Goal: Complete application form: Complete application form

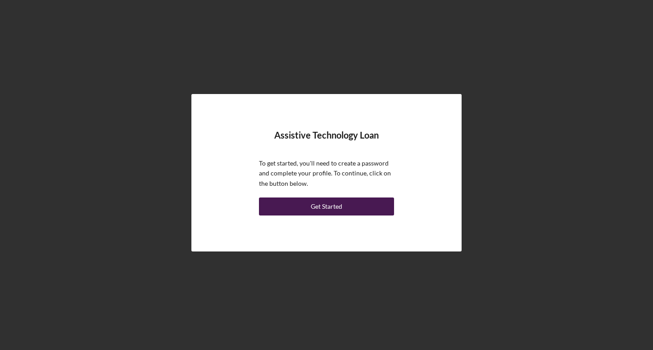
click at [339, 208] on div "Get Started" at bounding box center [327, 207] width 32 height 18
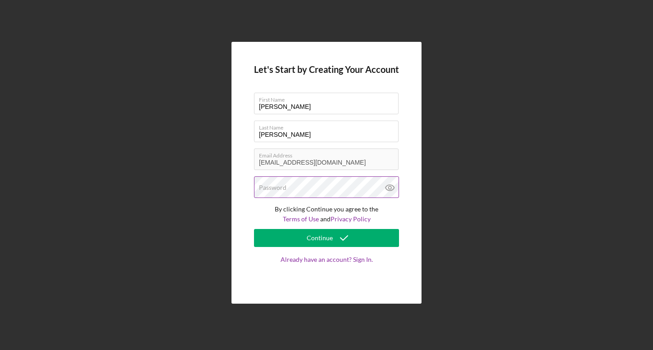
click at [281, 187] on label "Password" at bounding box center [272, 187] width 27 height 7
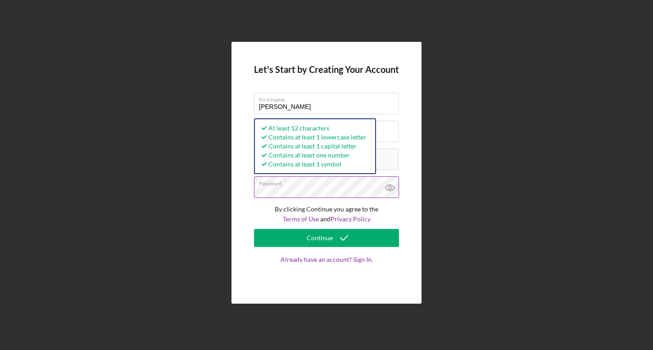
click at [254, 229] on button "Continue" at bounding box center [326, 238] width 145 height 18
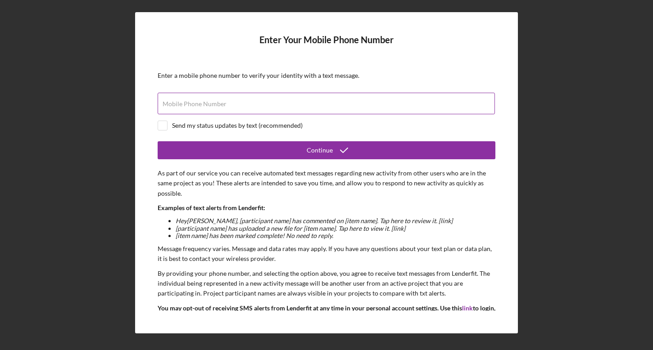
click at [264, 103] on div "Mobile Phone Number" at bounding box center [327, 104] width 338 height 23
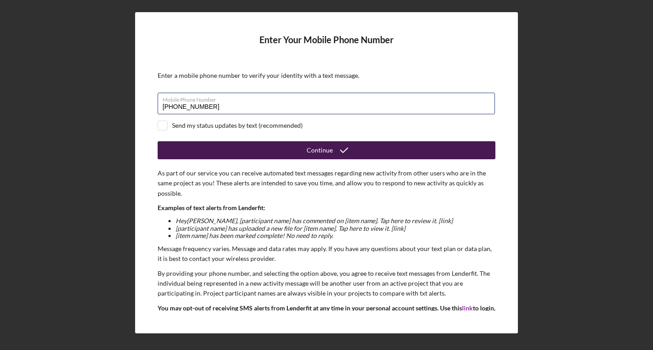
type input "[PHONE_NUMBER]"
drag, startPoint x: 281, startPoint y: 143, endPoint x: 299, endPoint y: 141, distance: 18.6
click at [299, 140] on form "Enter Your Mobile Phone Number Enter a mobile phone number to verify your ident…" at bounding box center [327, 173] width 338 height 276
click at [325, 151] on div "Continue" at bounding box center [320, 150] width 26 height 18
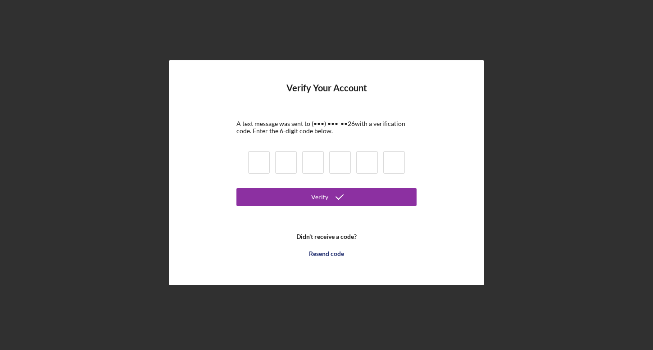
click at [261, 161] on input at bounding box center [259, 162] width 22 height 23
type input "1"
type input "6"
type input "0"
type input "4"
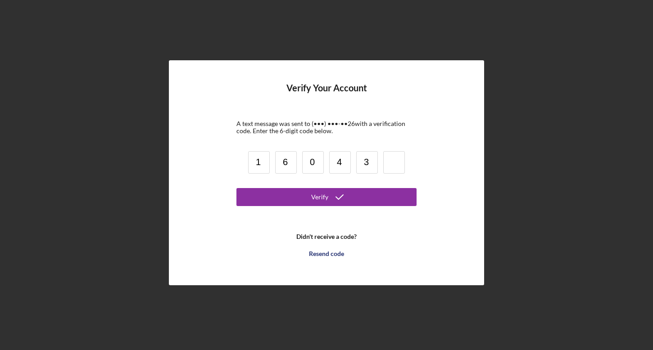
type input "3"
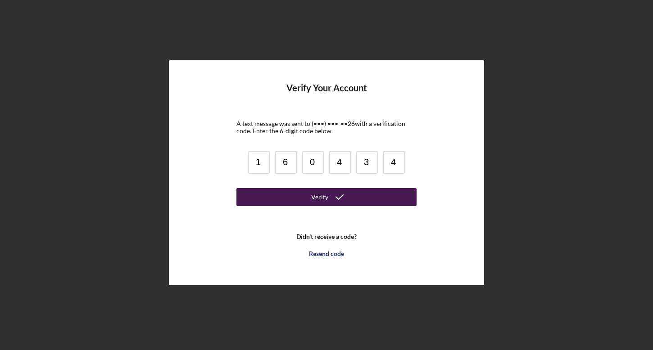
type input "4"
click at [294, 199] on button "Verify" at bounding box center [326, 197] width 180 height 18
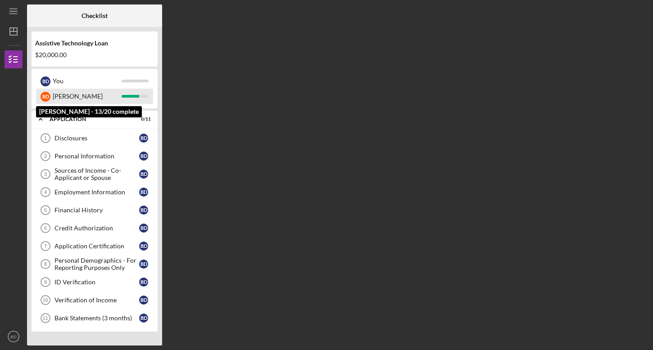
click at [139, 101] on div "R D [PERSON_NAME]" at bounding box center [94, 96] width 117 height 15
click at [120, 91] on div "[PERSON_NAME]" at bounding box center [87, 96] width 69 height 15
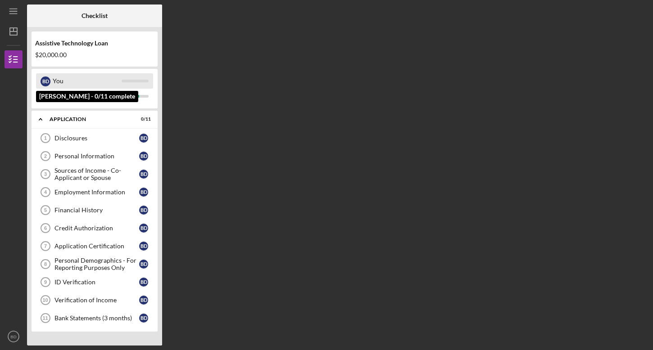
click at [113, 76] on div "You" at bounding box center [87, 80] width 69 height 15
click at [59, 77] on div "You" at bounding box center [87, 80] width 69 height 15
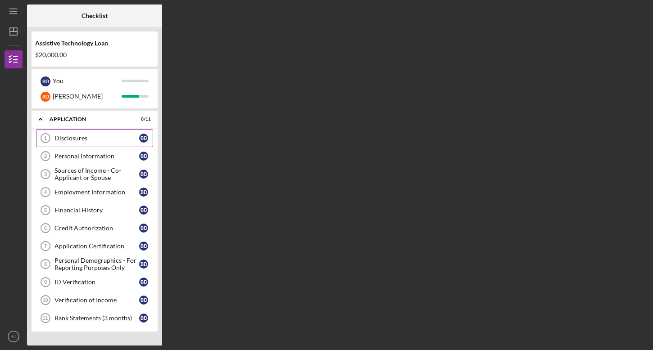
click at [86, 136] on div "Disclosures" at bounding box center [96, 138] width 85 height 7
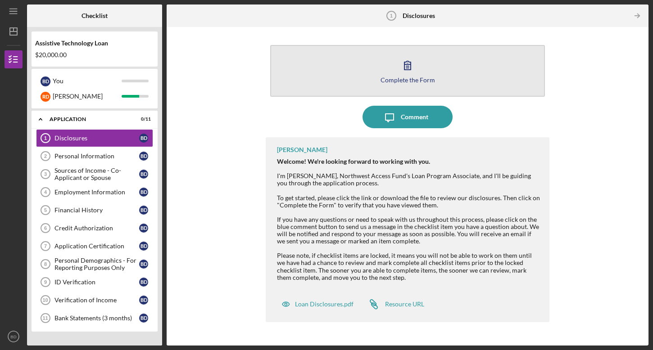
click at [402, 75] on icon "button" at bounding box center [407, 65] width 23 height 23
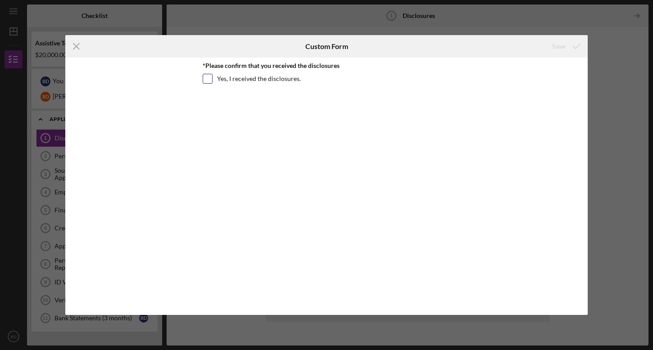
click at [204, 79] on input "Yes, I received the disclosures." at bounding box center [207, 78] width 9 height 9
checkbox input "true"
click at [553, 44] on div "Save" at bounding box center [558, 46] width 13 height 18
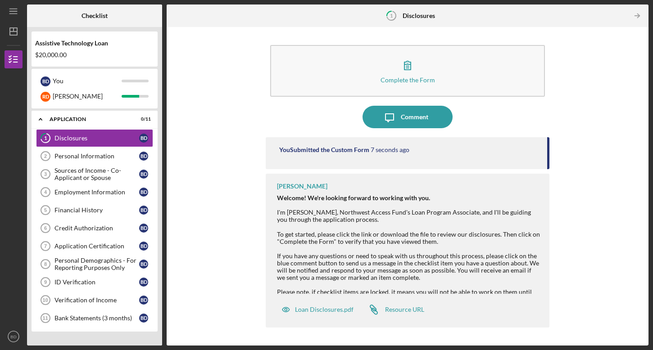
click at [411, 253] on div "To get started, please click the link or download the file to review our disclo…" at bounding box center [408, 271] width 263 height 94
click at [416, 235] on div "To get started, please click the link or download the file to review our disclo…" at bounding box center [408, 271] width 263 height 94
click at [642, 17] on icon "Icon/Table Pagination Arrow" at bounding box center [637, 16] width 20 height 20
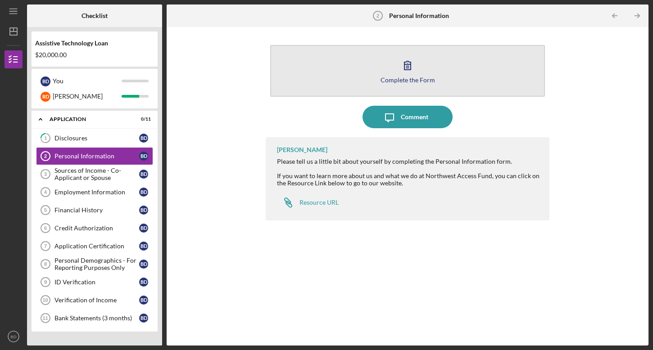
click at [412, 87] on button "Complete the Form Form" at bounding box center [407, 71] width 275 height 52
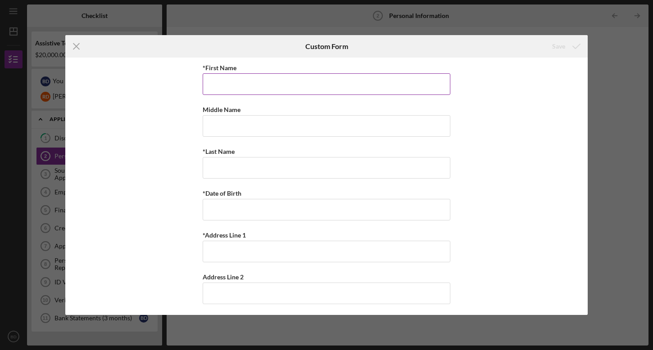
click at [272, 80] on input "*First Name" at bounding box center [327, 84] width 248 height 22
type input "[PERSON_NAME]"
type input "KJ"
type input "[PERSON_NAME]"
type input "[STREET_ADDRESS]"
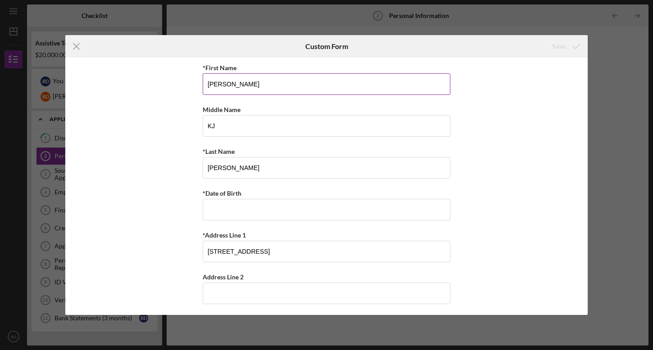
type input "[GEOGRAPHIC_DATA]"
type input "98223"
type input "WA"
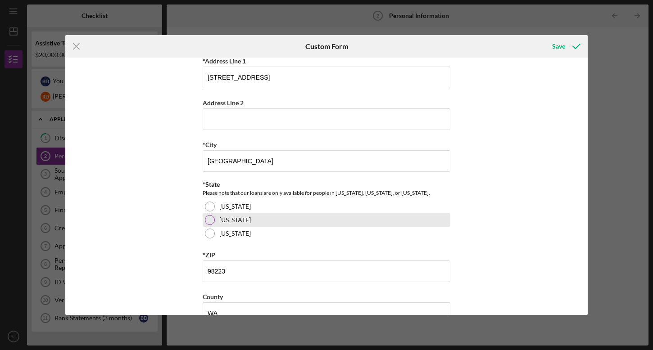
scroll to position [177, 0]
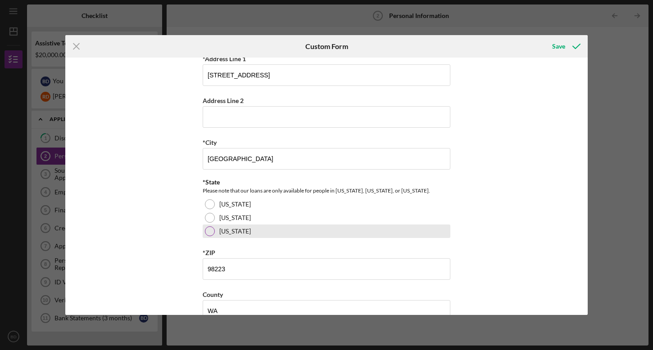
click at [207, 231] on div at bounding box center [210, 232] width 10 height 10
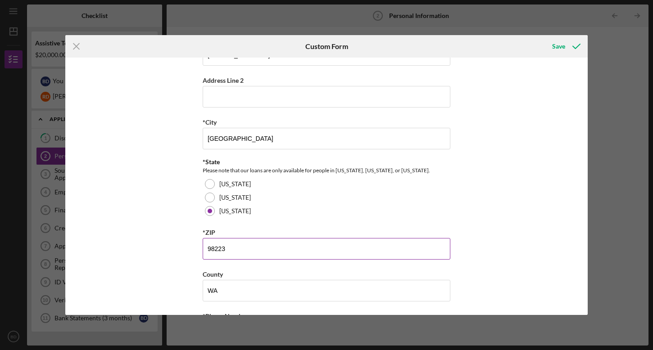
scroll to position [311, 0]
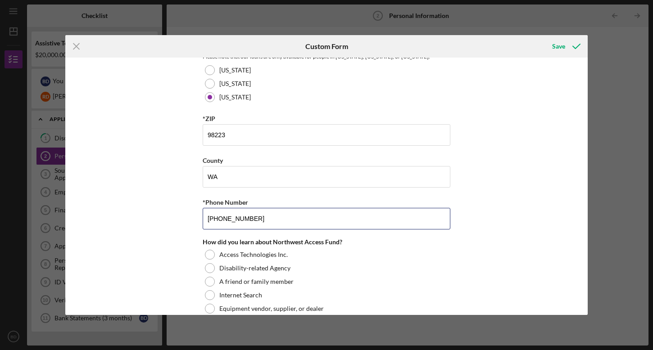
drag, startPoint x: 262, startPoint y: 218, endPoint x: 200, endPoint y: 220, distance: 61.8
click at [200, 220] on div "*First Name [PERSON_NAME] Middle Name KJ *Last Name [PERSON_NAME] *Date of Birt…" at bounding box center [326, 187] width 522 height 258
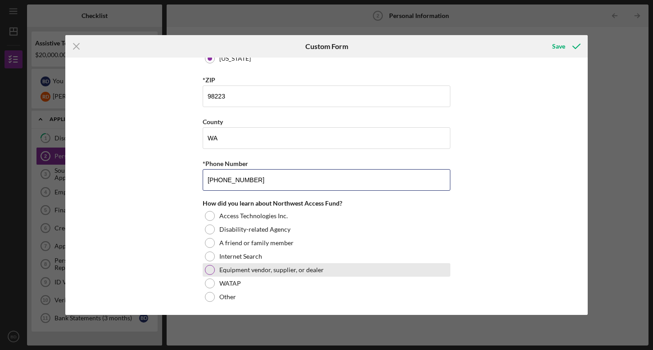
scroll to position [351, 0]
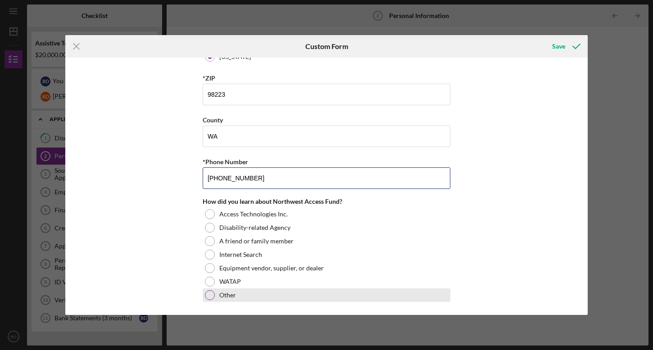
type input "[PHONE_NUMBER]"
click at [205, 298] on div at bounding box center [210, 295] width 10 height 10
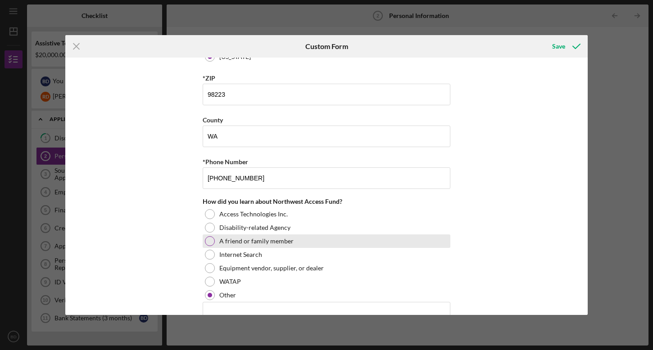
click at [206, 242] on div at bounding box center [210, 241] width 10 height 10
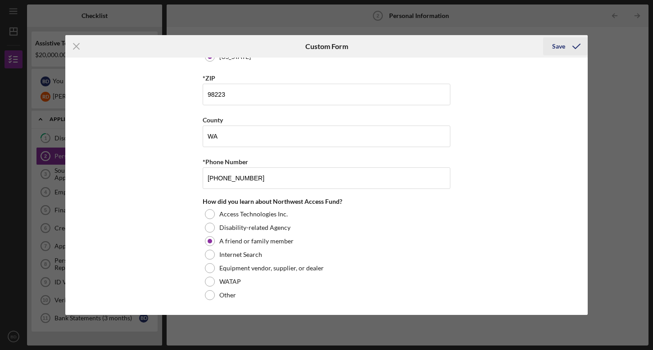
click at [569, 45] on icon "submit" at bounding box center [576, 46] width 23 height 23
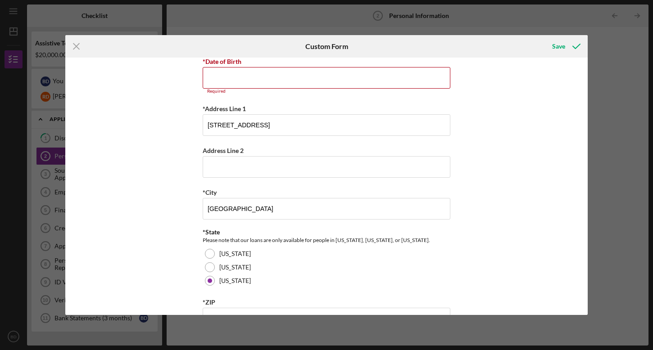
scroll to position [130, 0]
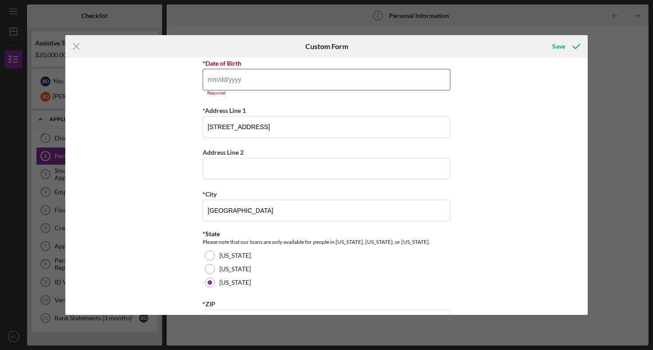
click at [313, 83] on input "*Date of Birth" at bounding box center [327, 80] width 248 height 22
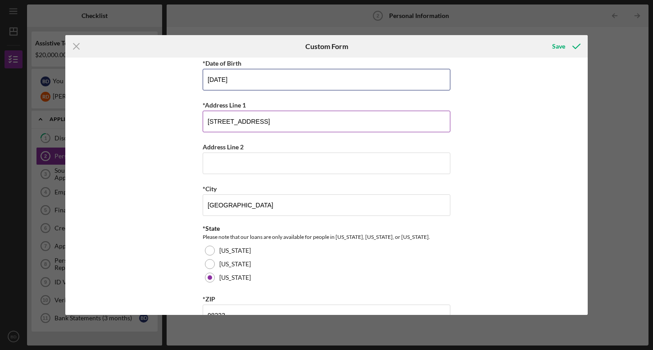
type input "[DATE]"
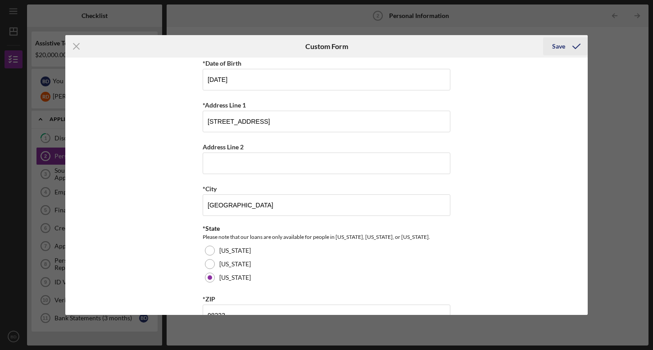
click at [570, 49] on icon "submit" at bounding box center [576, 46] width 23 height 23
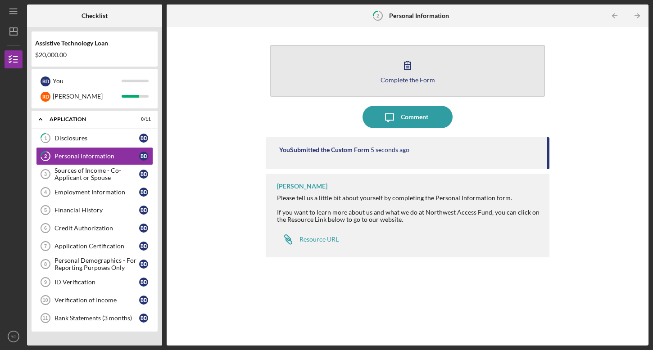
click at [411, 74] on icon "button" at bounding box center [407, 65] width 23 height 23
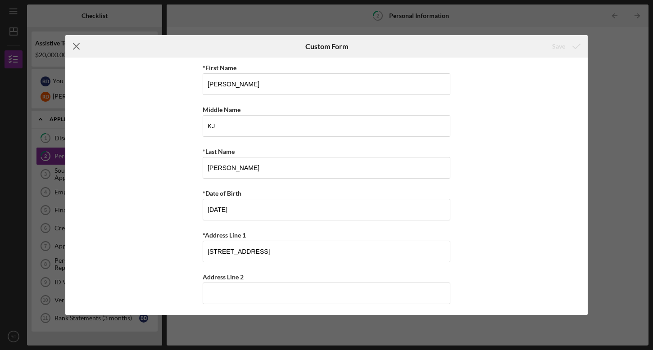
click at [74, 45] on icon "Icon/Menu Close" at bounding box center [76, 46] width 23 height 23
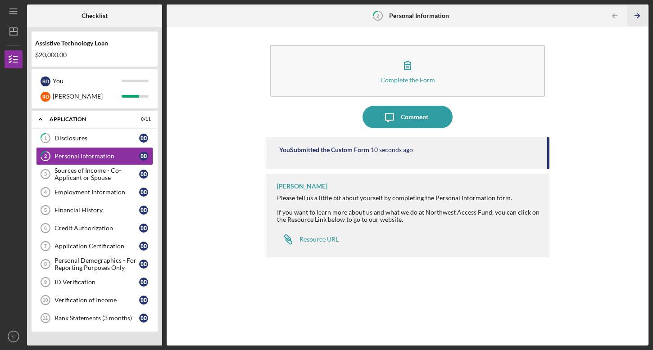
click at [636, 16] on icon "Icon/Table Pagination Arrow" at bounding box center [637, 16] width 20 height 20
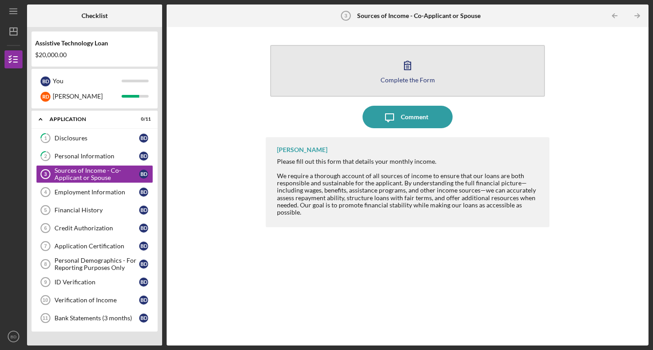
click at [401, 67] on icon "button" at bounding box center [407, 65] width 23 height 23
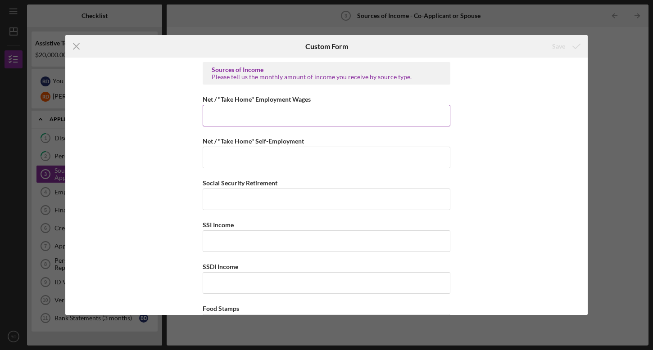
click at [229, 114] on input "Net / "Take Home" Employment Wages" at bounding box center [327, 116] width 248 height 22
type input "$1"
type input "$2,300"
click at [233, 155] on input "Net / "Take Home" Self-Employment" at bounding box center [327, 158] width 248 height 22
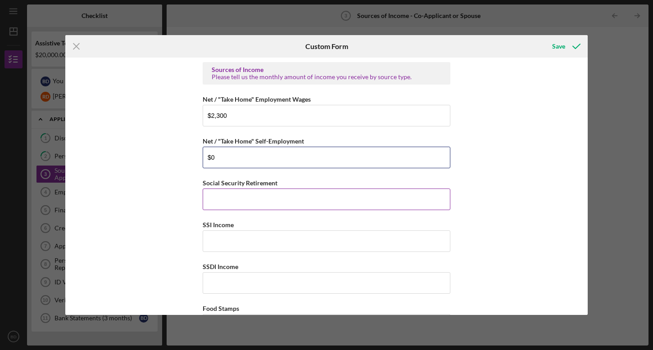
type input "$0"
click at [236, 207] on input "Social Security Retirement" at bounding box center [327, 200] width 248 height 22
type input "$0"
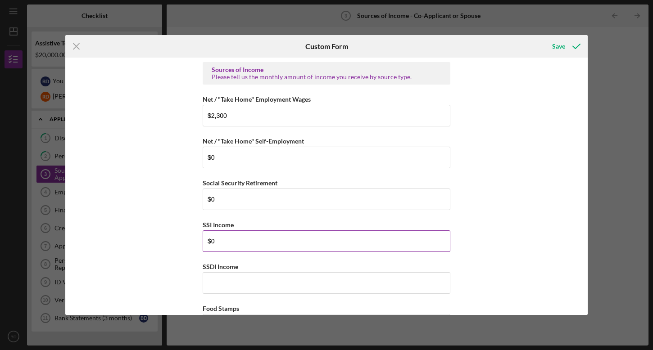
type input "$0"
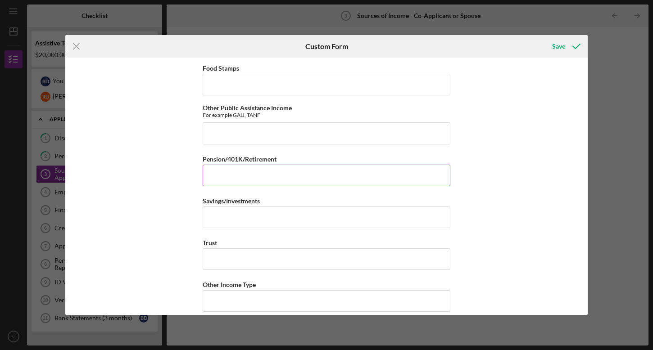
scroll to position [160, 0]
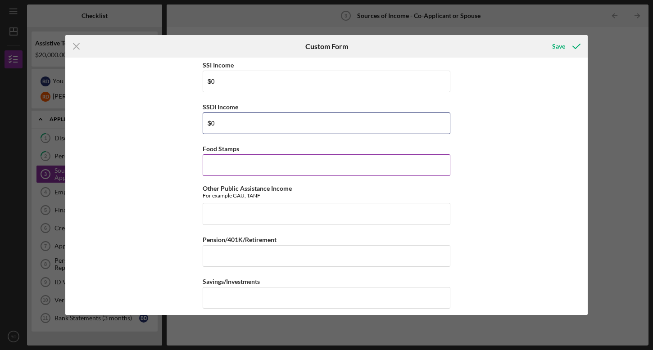
type input "$0"
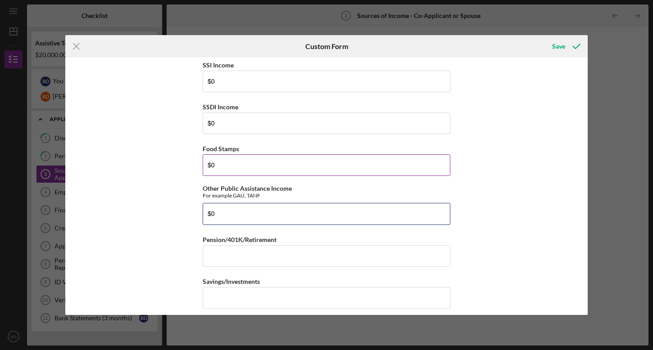
type input "$0"
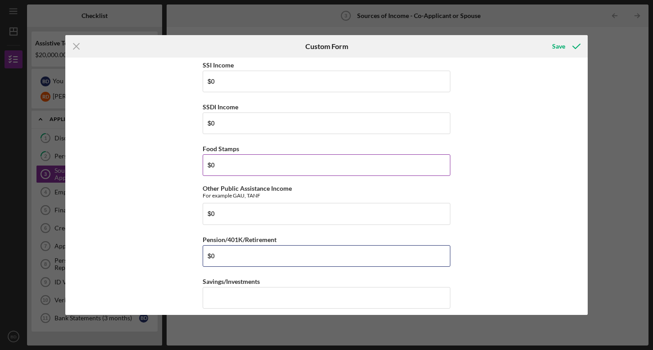
type input "$0"
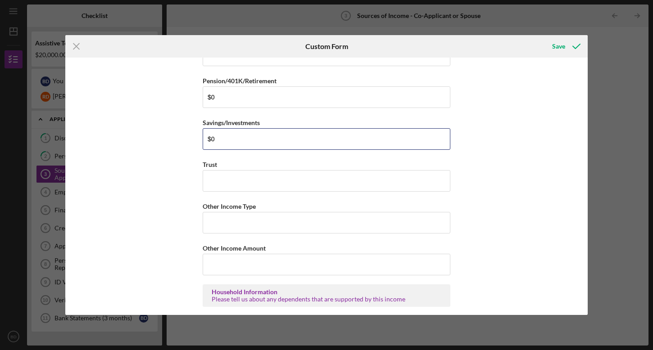
scroll to position [326, 0]
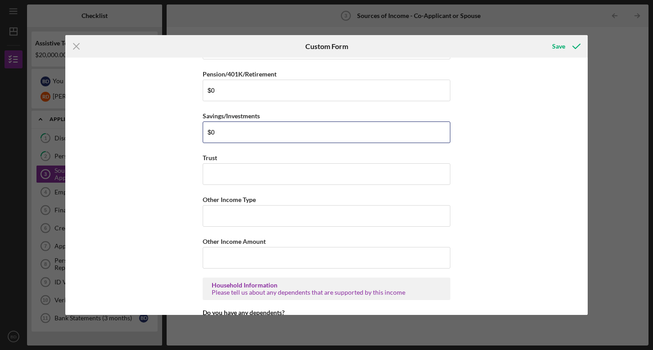
type input "$0"
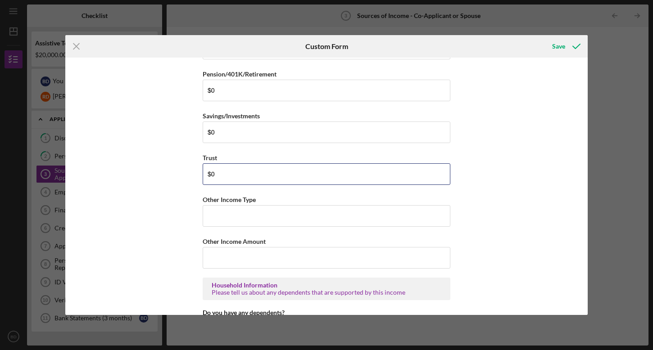
type input "$0"
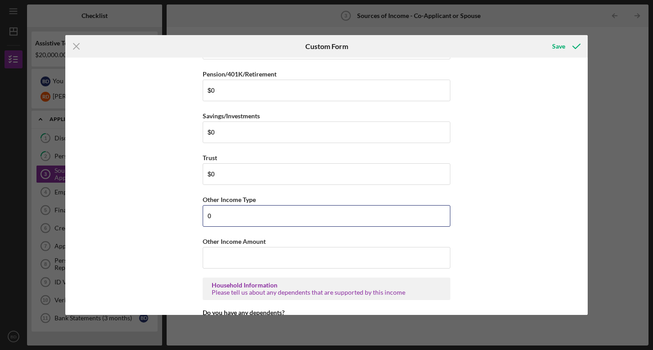
type input "0"
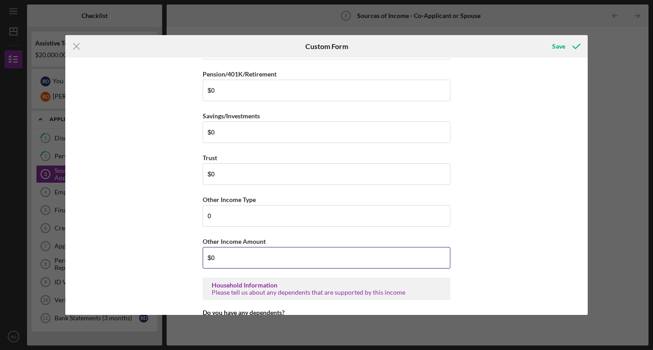
type input "$0"
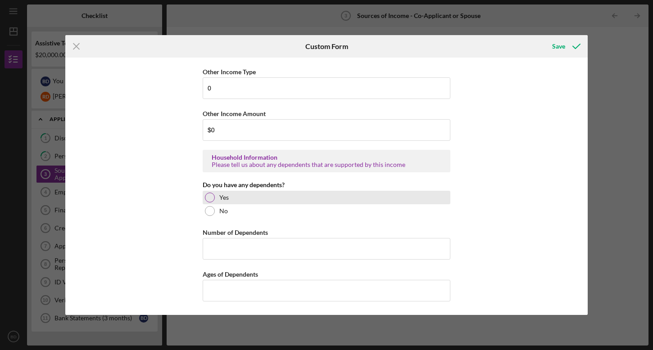
click at [208, 199] on div at bounding box center [210, 198] width 10 height 10
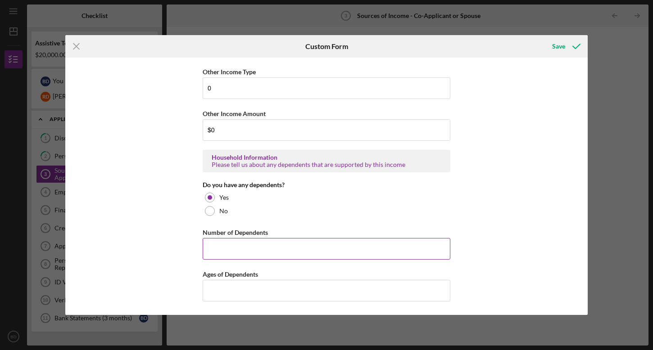
click at [244, 244] on input "Number of Dependents" at bounding box center [327, 249] width 248 height 22
type input "2"
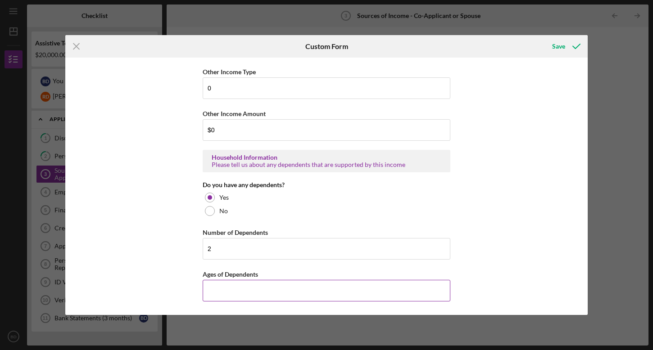
click at [223, 297] on input "Ages of Dependents" at bounding box center [327, 291] width 248 height 22
type input "10, 6"
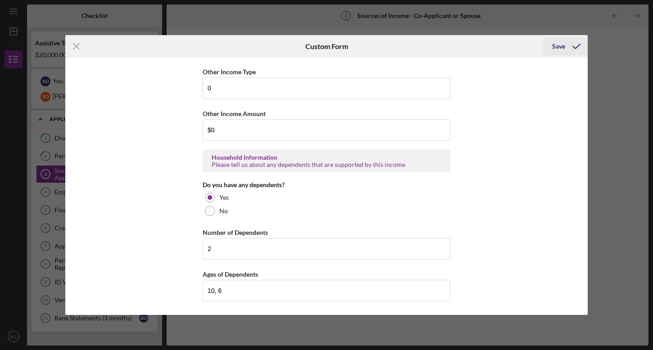
click at [567, 47] on icon "submit" at bounding box center [576, 46] width 23 height 23
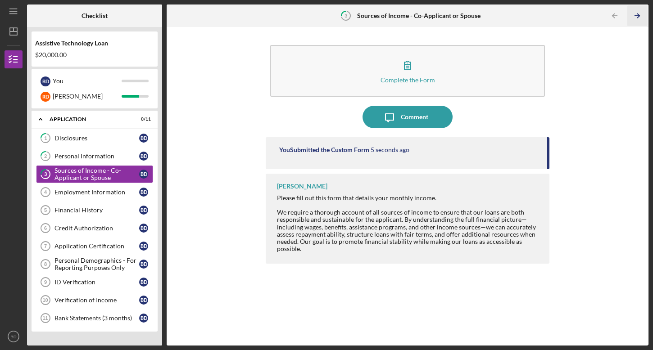
click at [631, 14] on icon "Icon/Table Pagination Arrow" at bounding box center [637, 16] width 20 height 20
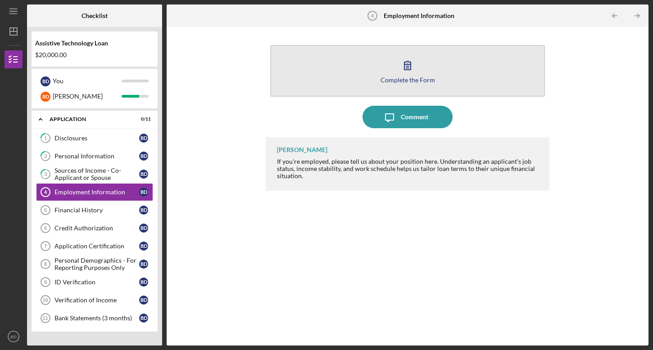
click at [400, 65] on icon "button" at bounding box center [407, 65] width 23 height 23
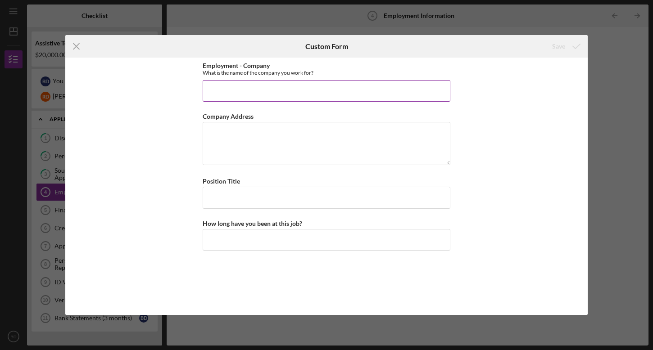
click at [233, 89] on input "Employment - Company" at bounding box center [327, 91] width 248 height 22
click at [286, 95] on input "Seattle Water Sportsv" at bounding box center [327, 91] width 248 height 22
type input "Seattle Water Sports"
click at [261, 137] on textarea "Company Address" at bounding box center [327, 143] width 248 height 43
paste textarea "[STREET_ADDRESS]"
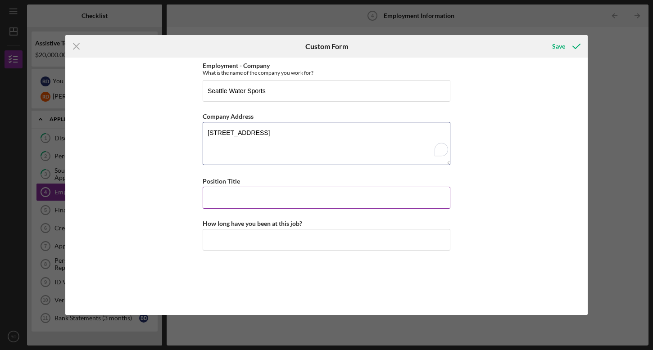
type textarea "[STREET_ADDRESS]"
click at [252, 197] on input "Position Title" at bounding box center [327, 198] width 248 height 22
type input "Sales Associate"
click at [299, 239] on input "How long have you been at this job?" at bounding box center [327, 240] width 248 height 22
click at [274, 243] on input "How long have you been at this job?" at bounding box center [327, 240] width 248 height 22
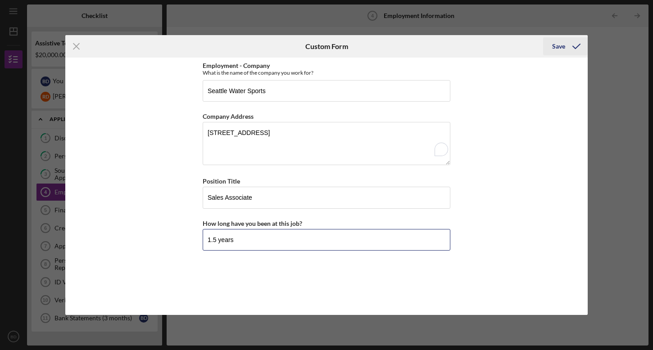
type input "1.5 years"
click at [564, 48] on div "Save" at bounding box center [558, 46] width 13 height 18
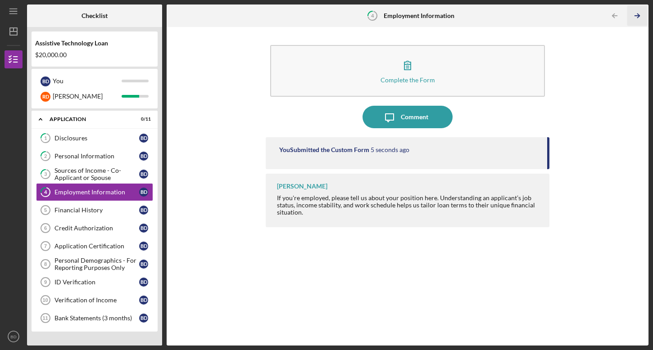
click at [643, 11] on icon "Icon/Table Pagination Arrow" at bounding box center [637, 16] width 20 height 20
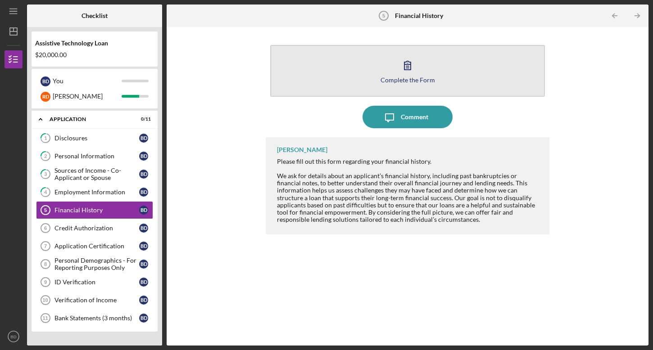
click at [447, 68] on button "Complete the Form Form" at bounding box center [407, 71] width 275 height 52
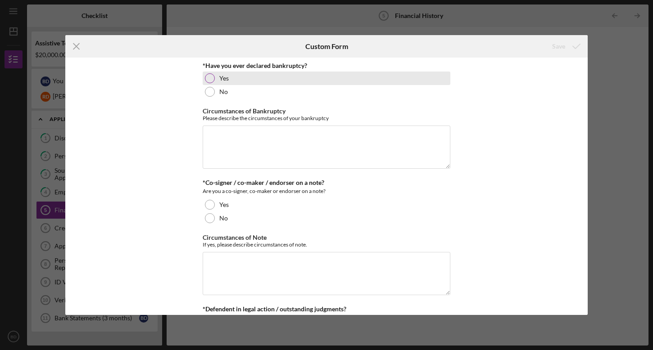
click at [211, 77] on div at bounding box center [210, 78] width 10 height 10
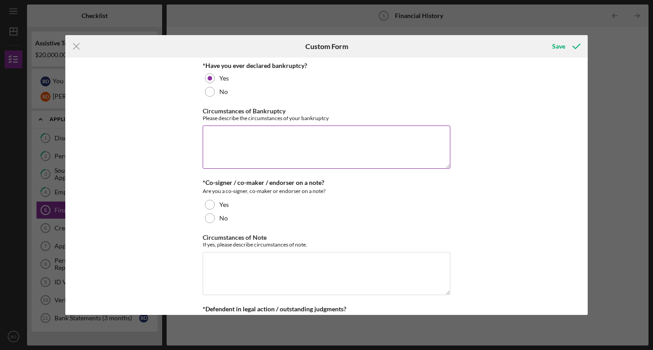
click at [270, 135] on textarea "Circumstances of Bankruptcy" at bounding box center [327, 147] width 248 height 43
type textarea "o"
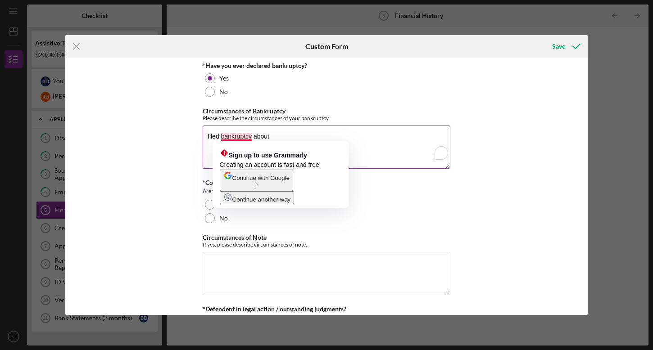
drag, startPoint x: 273, startPoint y: 137, endPoint x: 221, endPoint y: 136, distance: 52.3
click at [221, 136] on textarea "filed bankruptcy about" at bounding box center [327, 147] width 248 height 43
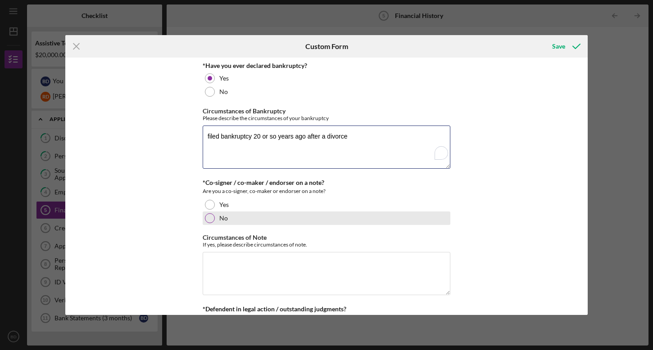
type textarea "filed bankruptcy 20 or so years ago after a divorce"
click at [208, 217] on div at bounding box center [210, 218] width 10 height 10
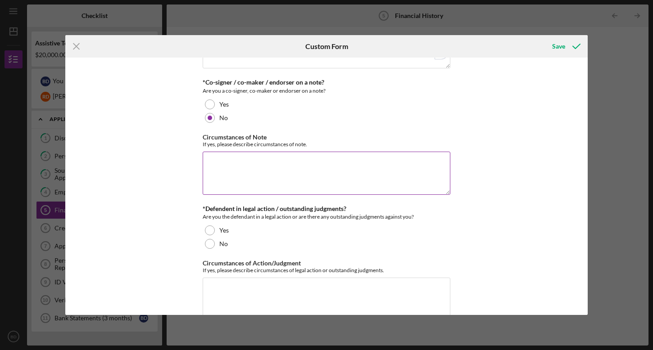
scroll to position [102, 0]
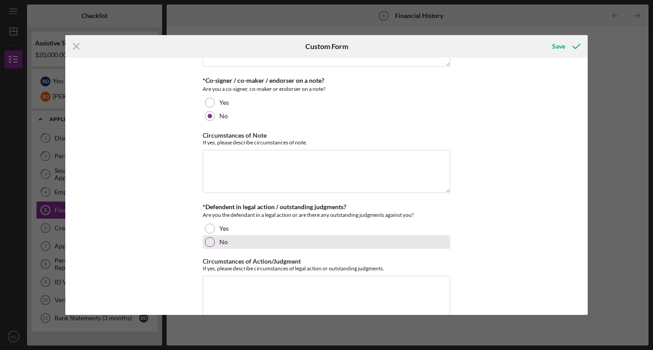
click at [211, 242] on div at bounding box center [210, 242] width 10 height 10
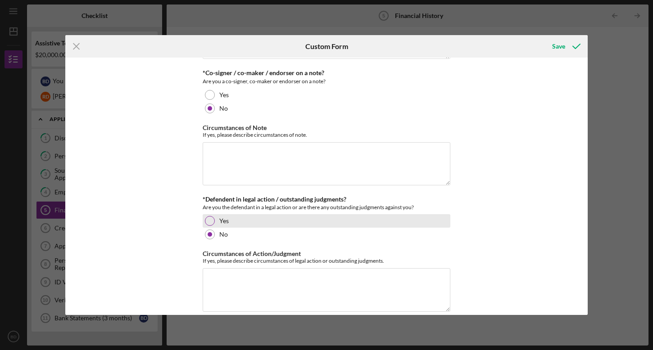
scroll to position [121, 0]
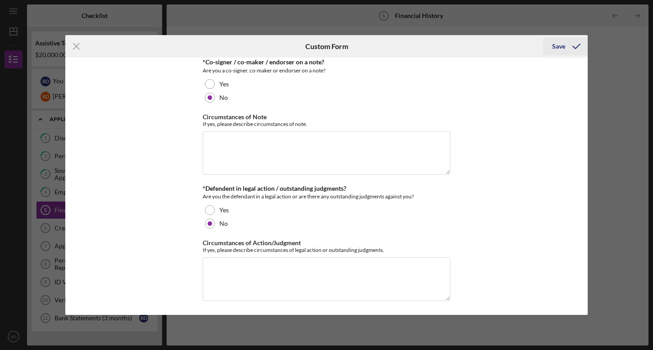
click at [559, 45] on div "Save" at bounding box center [558, 46] width 13 height 18
